Goal: Share content

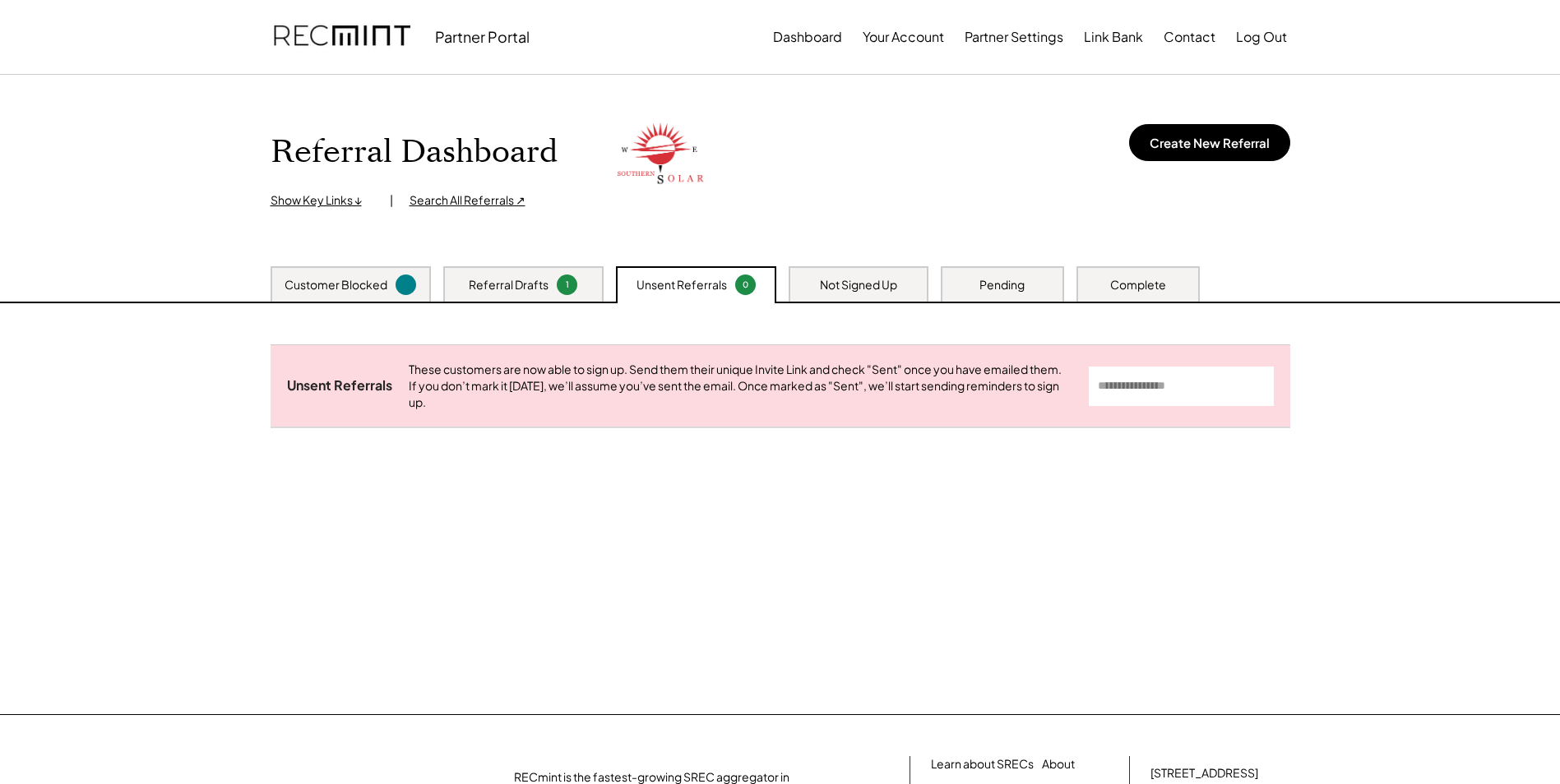
scroll to position [200, 0]
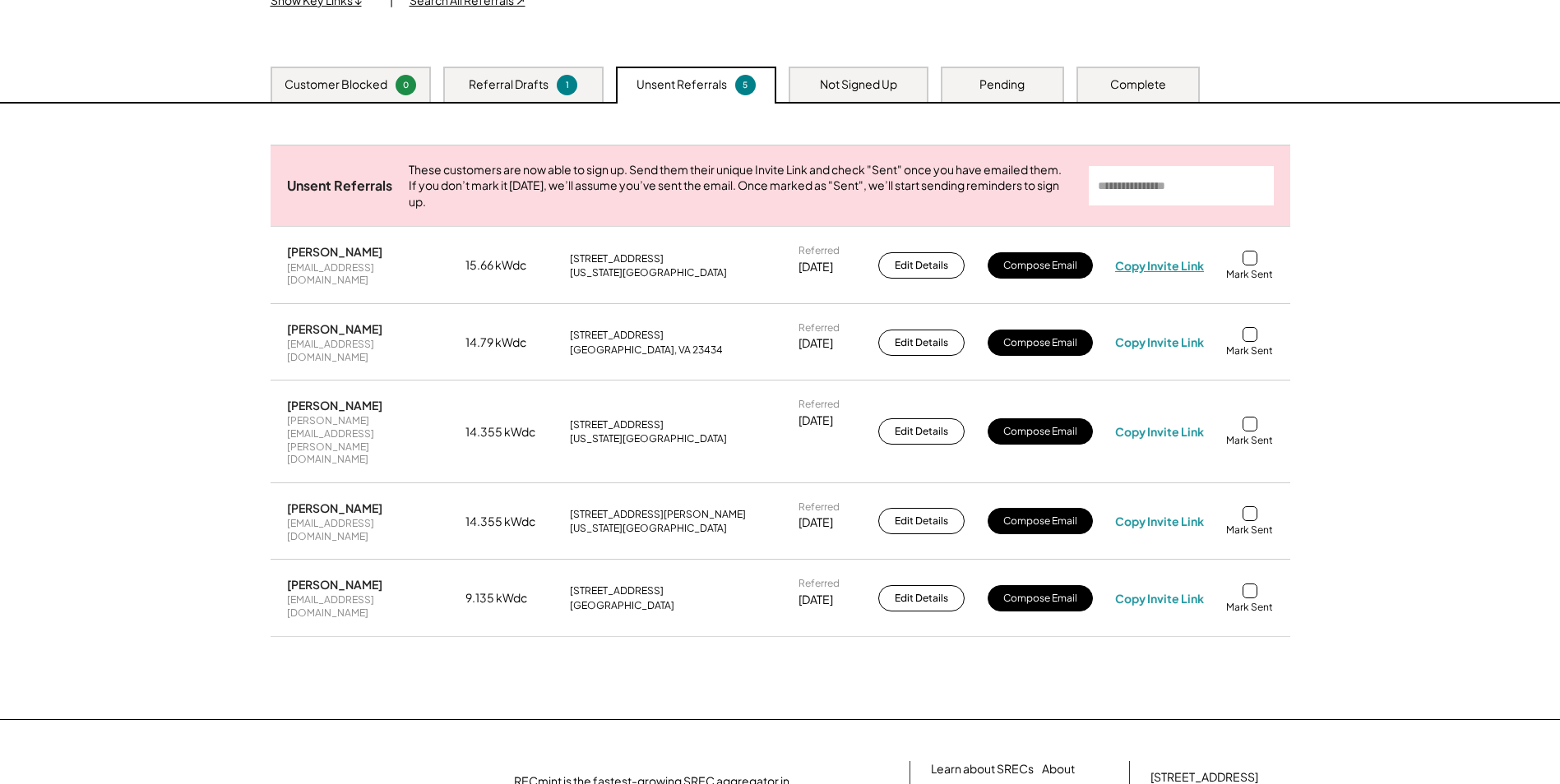
drag, startPoint x: 1178, startPoint y: 270, endPoint x: 1299, endPoint y: 290, distance: 122.6
click at [1178, 270] on div "Copy Invite Link" at bounding box center [1159, 265] width 88 height 15
drag, startPoint x: 1160, startPoint y: 409, endPoint x: 1458, endPoint y: 435, distance: 299.1
click at [1160, 425] on div "Copy Invite Link" at bounding box center [1159, 431] width 88 height 15
click at [1185, 514] on div "Copy Invite Link" at bounding box center [1159, 521] width 88 height 15
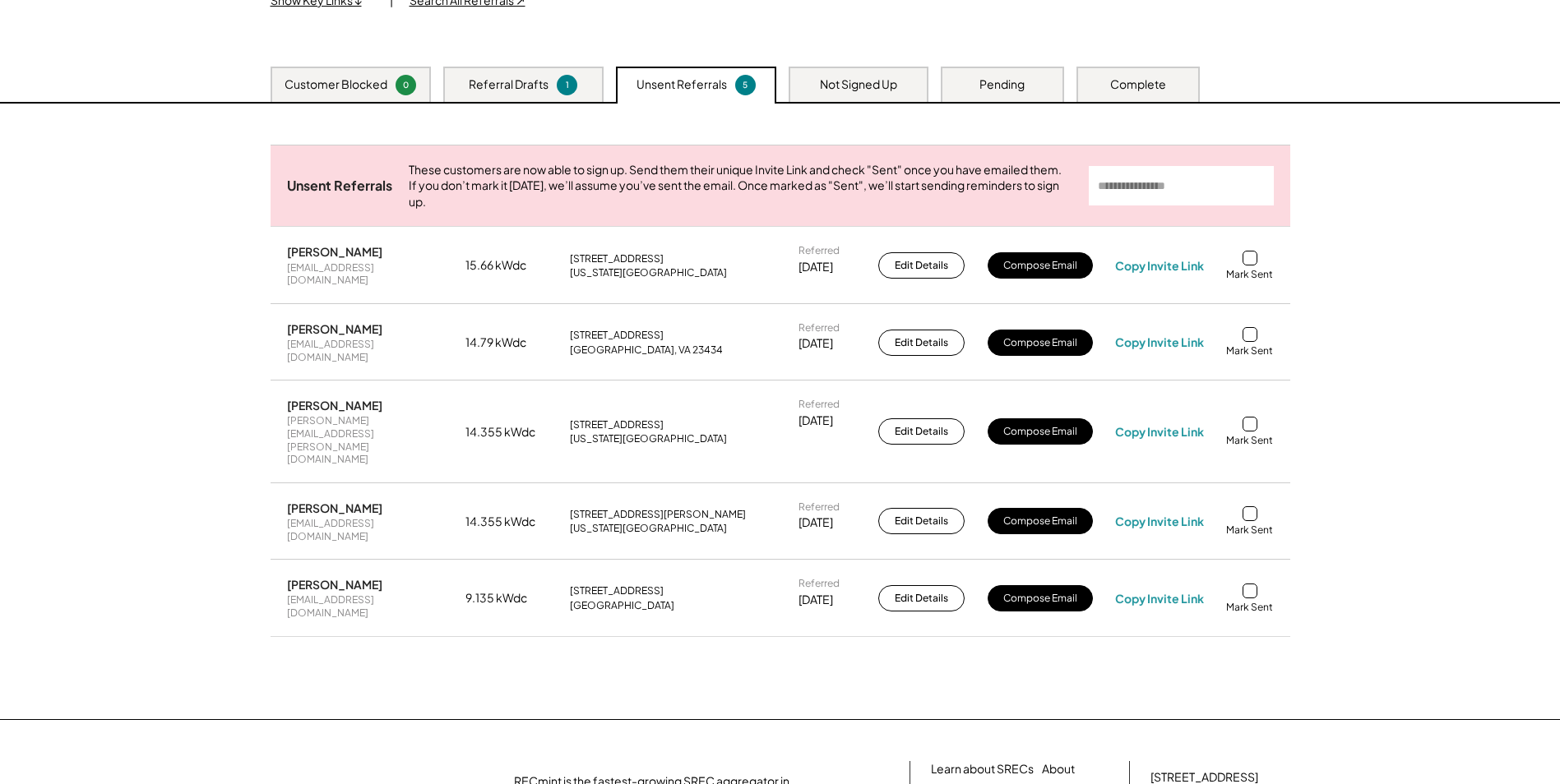
scroll to position [337, 0]
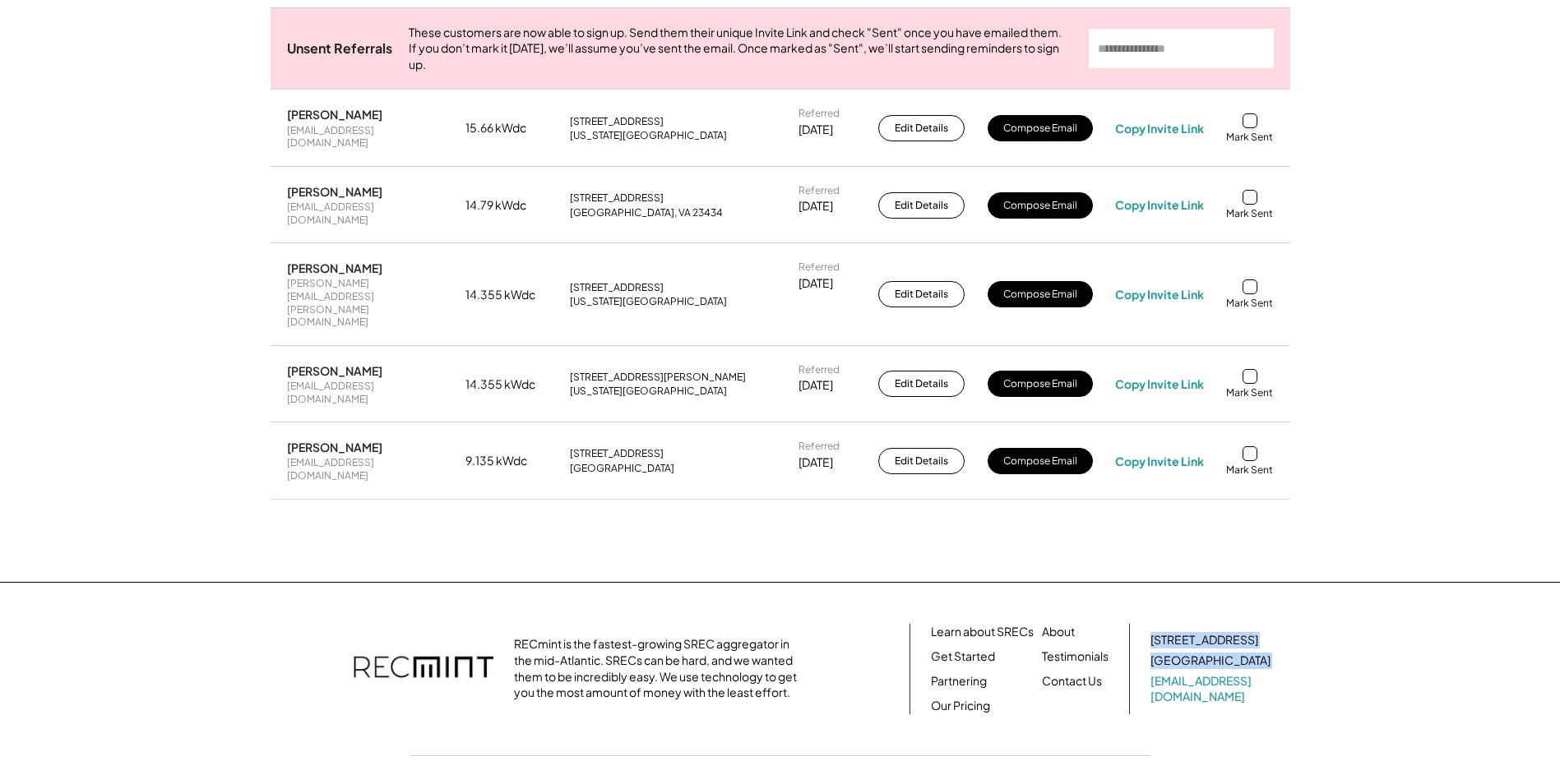
drag, startPoint x: 917, startPoint y: 701, endPoint x: 1404, endPoint y: 726, distance: 487.6
click at [1404, 726] on div "RECmint is the fastest-growing SREC aggregator in the mid-Atlantic. SRECs can b…" at bounding box center [780, 717] width 1560 height 270
drag, startPoint x: 1404, startPoint y: 726, endPoint x: 1275, endPoint y: 707, distance: 130.4
click at [1280, 703] on div "RECmint is the fastest-growing SREC aggregator in the mid-Atlantic. SRECs can b…" at bounding box center [780, 717] width 1053 height 187
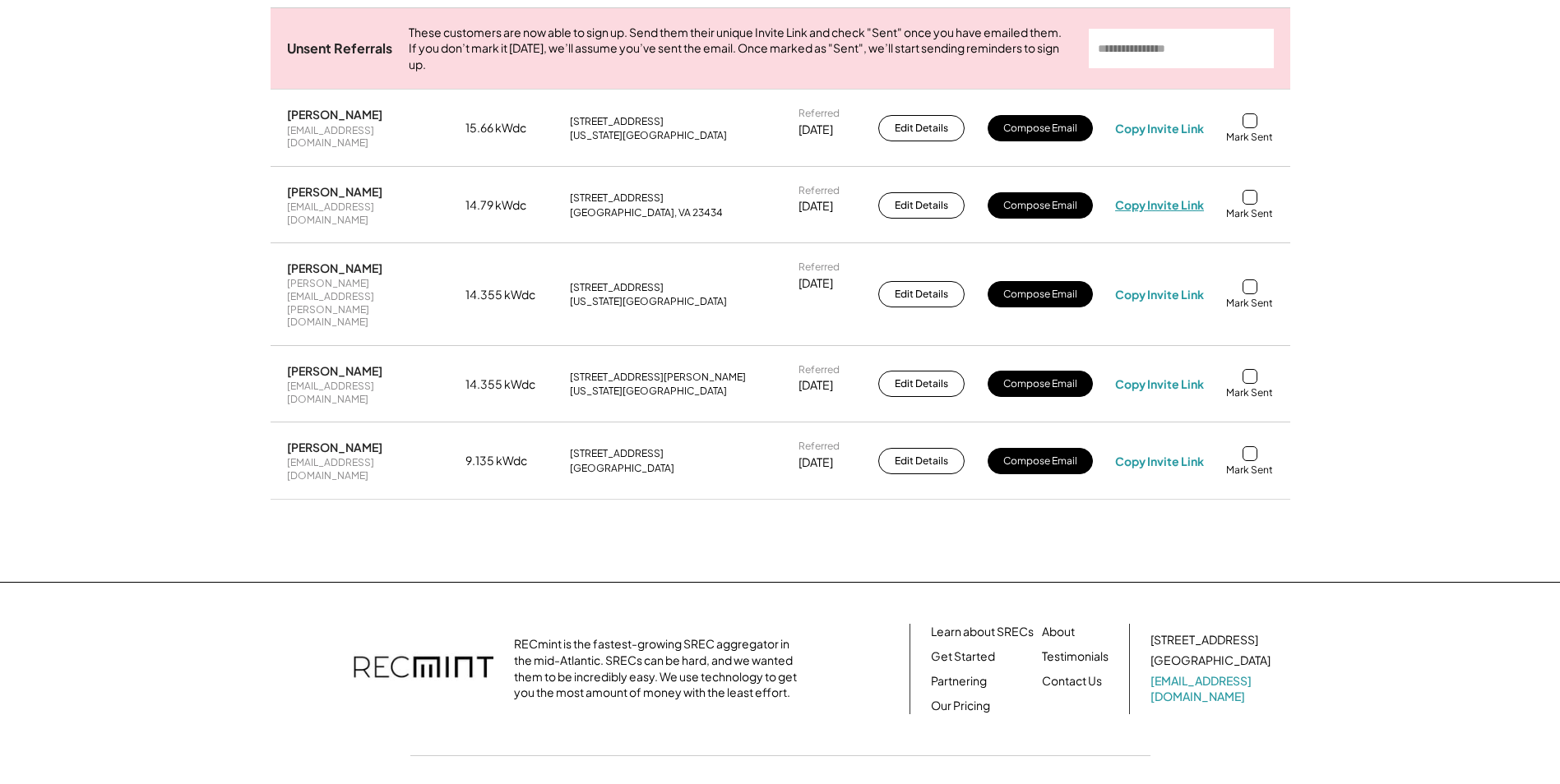
click at [1181, 206] on div "Copy Invite Link" at bounding box center [1159, 204] width 88 height 15
